Goal: Task Accomplishment & Management: Use online tool/utility

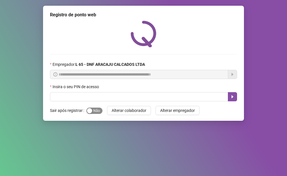
click at [91, 111] on div "button" at bounding box center [89, 110] width 5 height 5
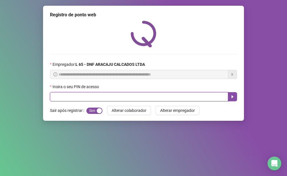
click at [90, 97] on input "text" at bounding box center [139, 96] width 178 height 9
click at [69, 98] on input "text" at bounding box center [139, 96] width 178 height 9
type input "*****"
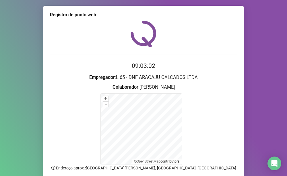
scroll to position [46, 0]
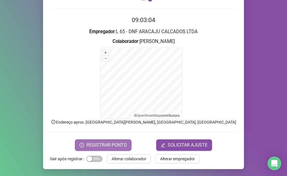
click at [113, 144] on span "REGISTRAR PONTO" at bounding box center [106, 145] width 40 height 7
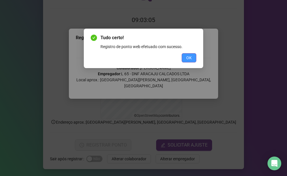
click at [191, 57] on span "OK" at bounding box center [188, 58] width 5 height 6
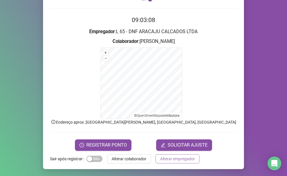
click at [164, 161] on span "Alterar empregador" at bounding box center [177, 159] width 35 height 6
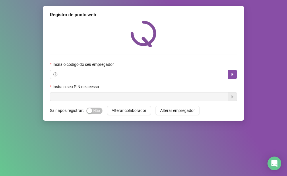
scroll to position [0, 0]
click at [229, 73] on button "button" at bounding box center [232, 74] width 9 height 9
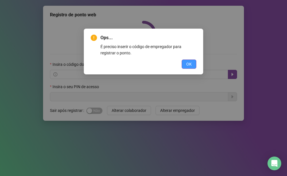
click at [185, 66] on button "OK" at bounding box center [188, 64] width 15 height 9
